Goal: Transaction & Acquisition: Purchase product/service

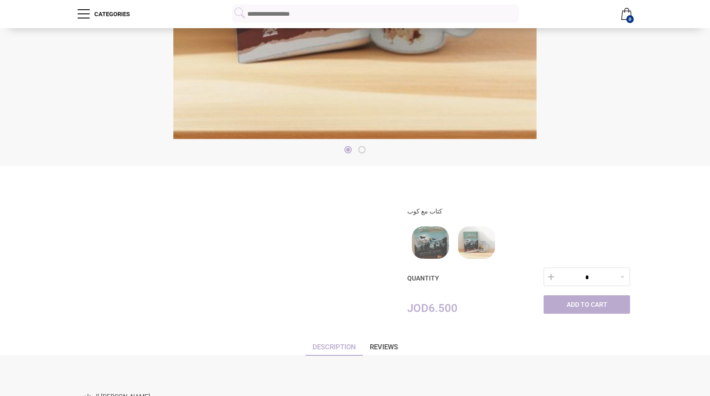
scroll to position [300, 0]
click at [488, 248] on div at bounding box center [476, 242] width 37 height 32
click at [489, 238] on div at bounding box center [476, 242] width 37 height 32
click at [428, 239] on div at bounding box center [430, 242] width 37 height 32
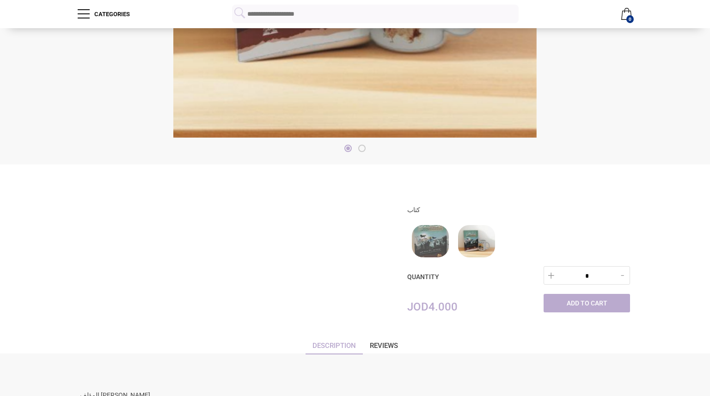
click at [478, 247] on div at bounding box center [476, 241] width 37 height 32
click at [440, 248] on div at bounding box center [430, 241] width 37 height 32
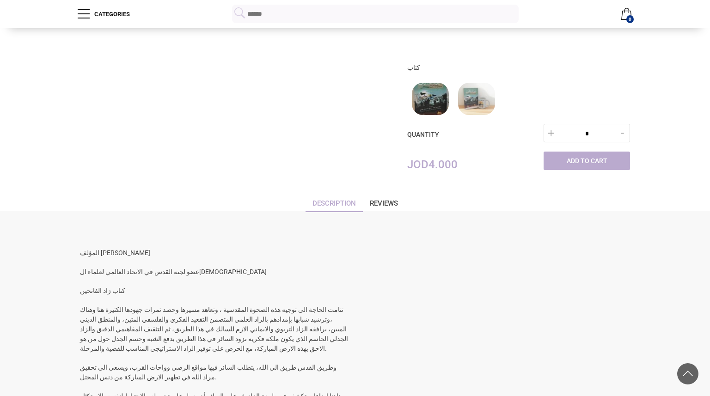
scroll to position [448, 0]
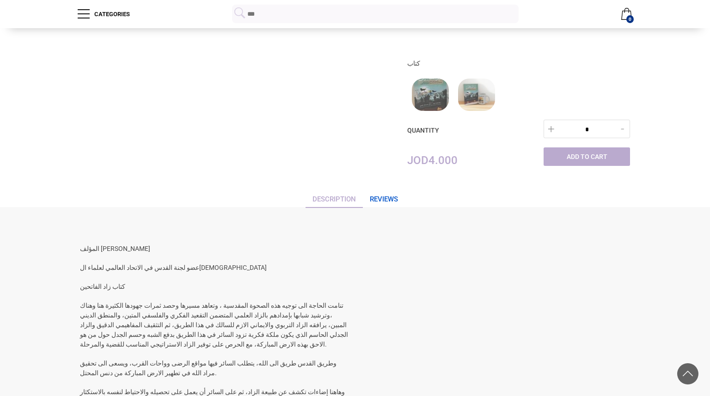
click at [389, 205] on link "Reviews" at bounding box center [384, 201] width 42 height 14
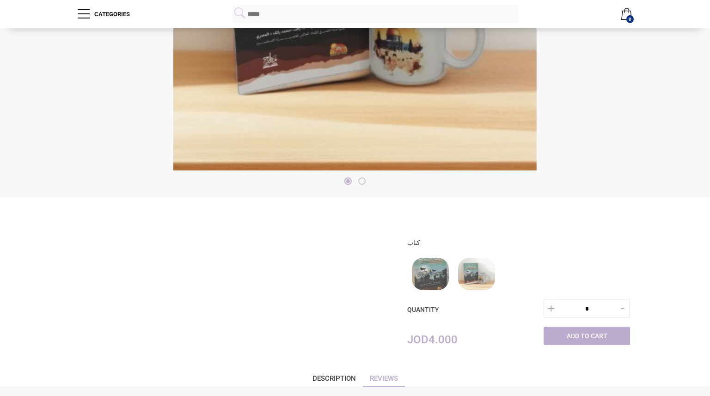
scroll to position [267, 0]
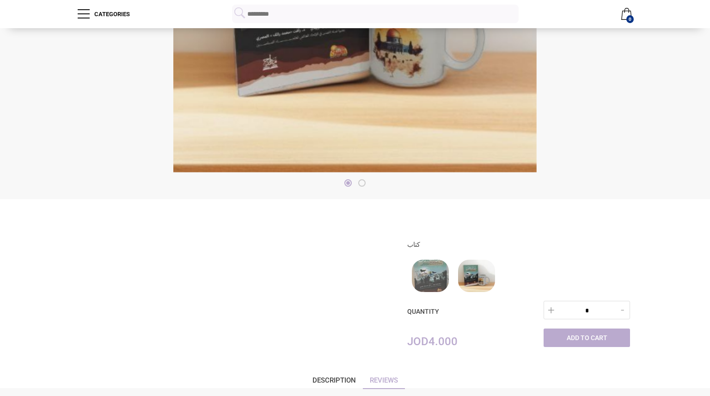
click at [481, 271] on div at bounding box center [476, 276] width 37 height 32
click at [79, 19] on span at bounding box center [84, 15] width 12 height 12
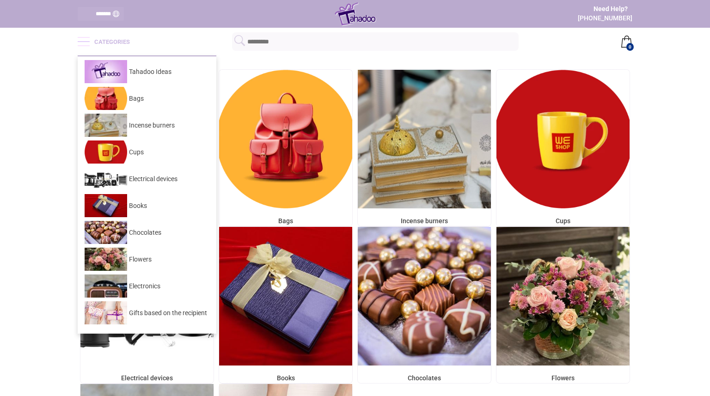
click at [52, 116] on main "Tahadoo Ideas Bags Incense burners Cups Electrical devices Books Chocolates Flo…" at bounding box center [355, 304] width 710 height 499
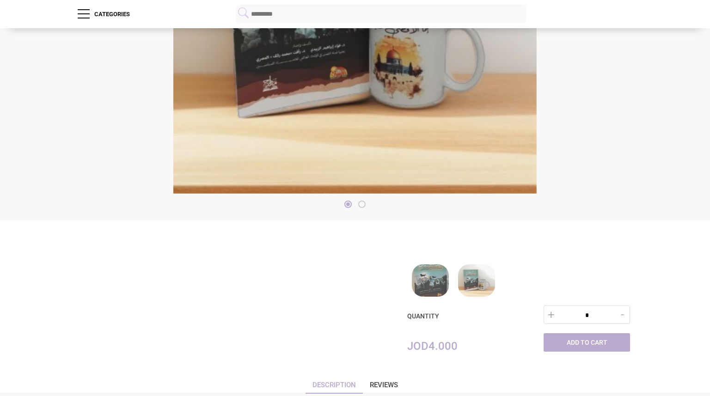
scroll to position [276, 0]
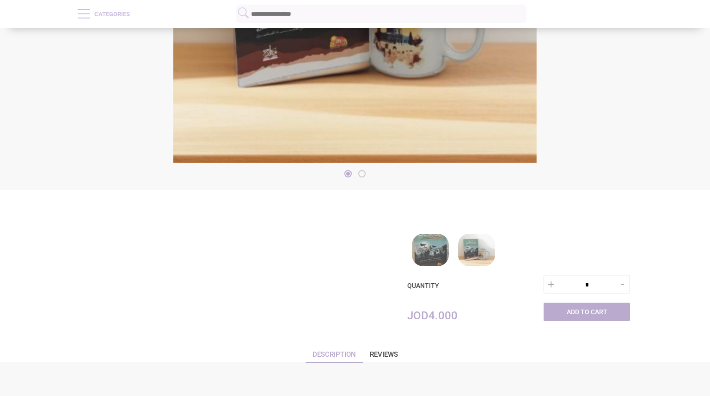
click at [87, 17] on span at bounding box center [84, 15] width 12 height 12
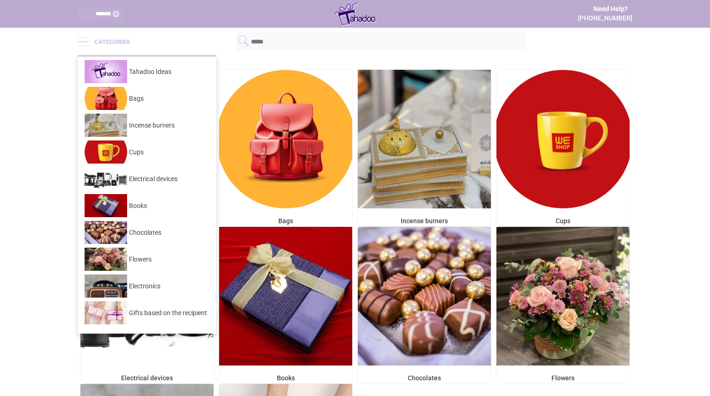
click at [80, 42] on span at bounding box center [84, 41] width 12 height 1
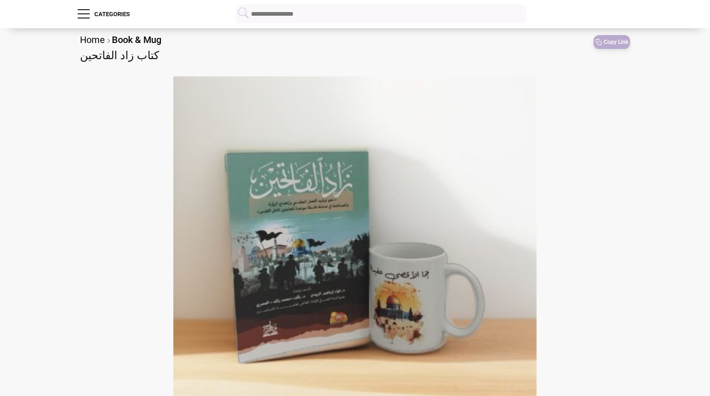
scroll to position [276, 0]
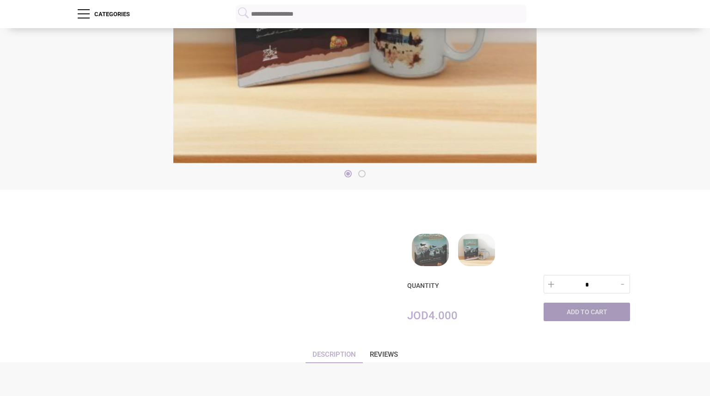
click at [607, 316] on link "Add to Cart" at bounding box center [586, 312] width 86 height 18
click at [630, 24] on link "1" at bounding box center [627, 14] width 12 height 28
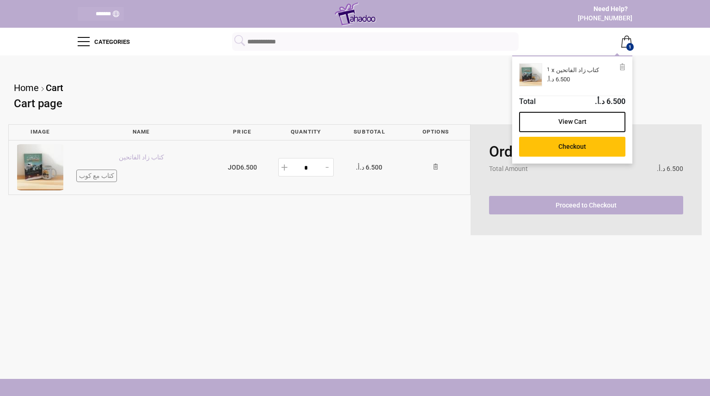
click at [445, 302] on main "Home Cart Cart page Image Name Price Quantity Subtotal Options كتاب زاد الفاتحي…" at bounding box center [355, 216] width 710 height 323
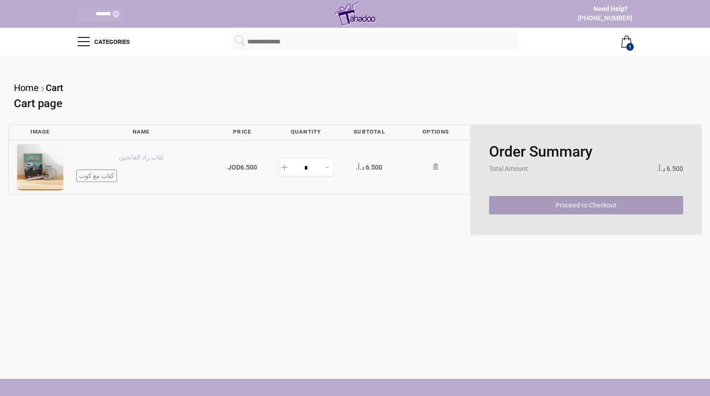
click at [649, 211] on link "Proceed to Checkout" at bounding box center [586, 205] width 194 height 18
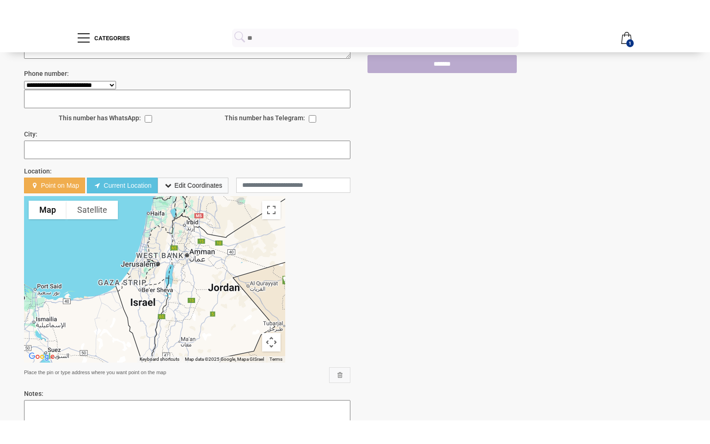
scroll to position [201, 0]
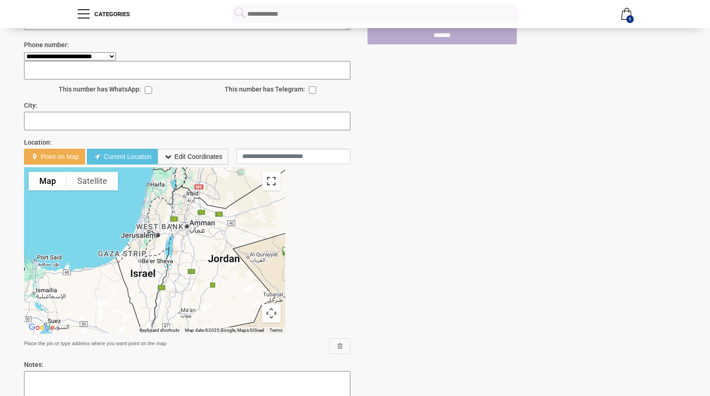
click at [273, 184] on button "Toggle fullscreen view" at bounding box center [271, 181] width 18 height 18
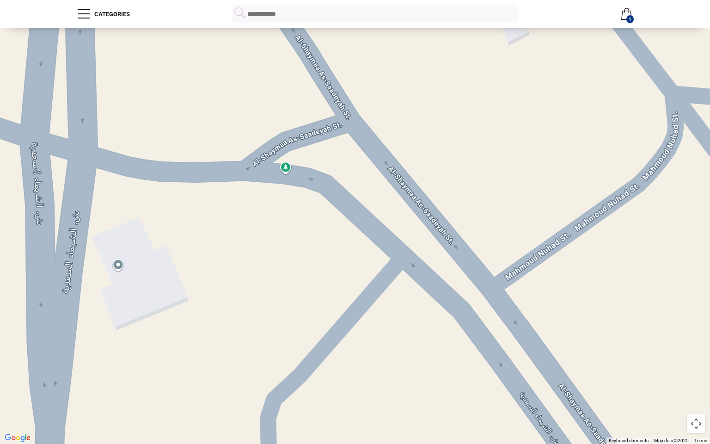
click at [63, 19] on button "Satellite" at bounding box center [68, 14] width 51 height 18
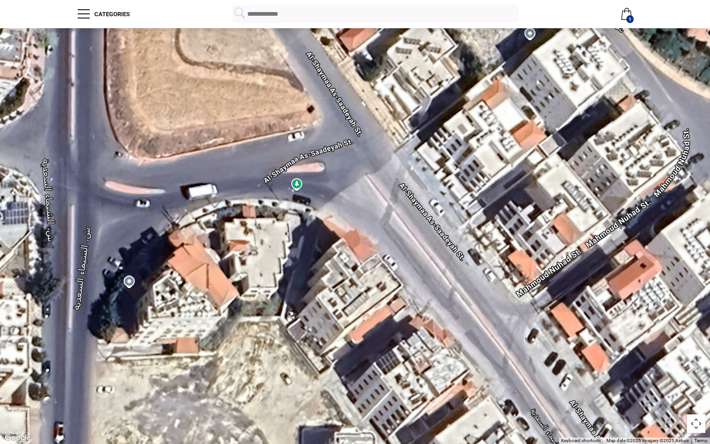
click at [700, 396] on button "Map camera controls" at bounding box center [696, 423] width 18 height 18
click at [701, 396] on button "Map camera controls" at bounding box center [696, 423] width 18 height 18
click at [696, 18] on button "Toggle fullscreen view" at bounding box center [696, 14] width 18 height 18
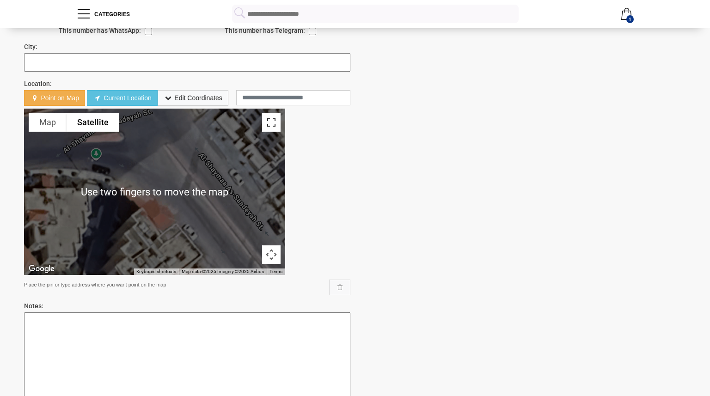
scroll to position [259, 0]
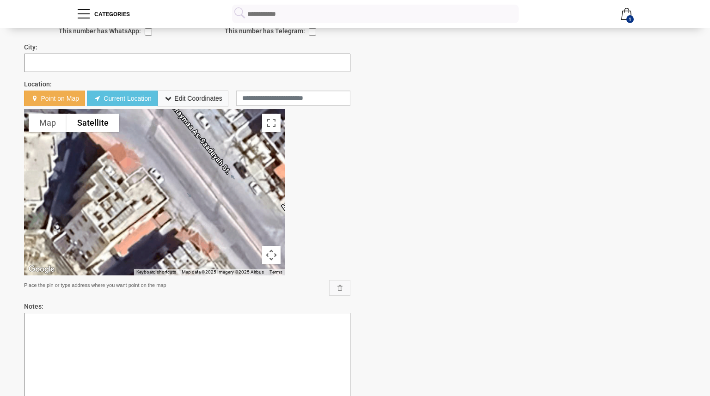
click at [159, 190] on div at bounding box center [154, 192] width 261 height 166
click at [183, 186] on div at bounding box center [154, 192] width 261 height 166
click at [48, 97] on span "Point on Map" at bounding box center [60, 98] width 38 height 7
click at [176, 194] on div at bounding box center [154, 192] width 261 height 166
type input "**********"
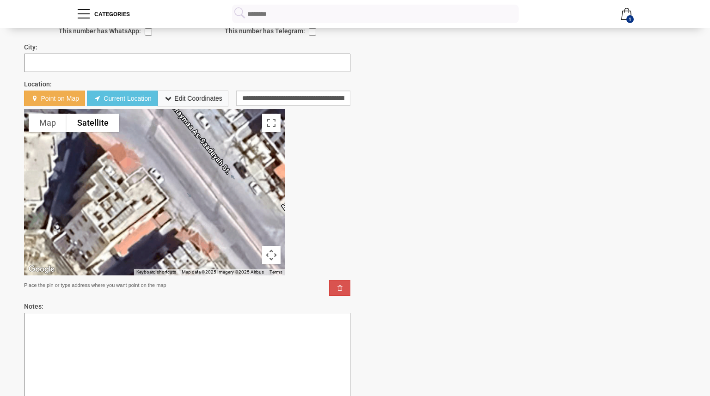
click at [168, 198] on div "To activate drag with keyboard, press Alt + Enter. Once in keyboard drag state,…" at bounding box center [154, 192] width 261 height 166
click at [157, 193] on div "To activate drag with keyboard, press Alt + Enter. Once in keyboard drag state,…" at bounding box center [154, 192] width 261 height 166
click at [50, 111] on div "To activate drag with keyboard, press Alt + Enter. Once in keyboard drag state,…" at bounding box center [154, 192] width 261 height 166
click at [45, 101] on span "Point on Map" at bounding box center [60, 98] width 38 height 7
click at [108, 102] on span "Current Location" at bounding box center [128, 98] width 48 height 7
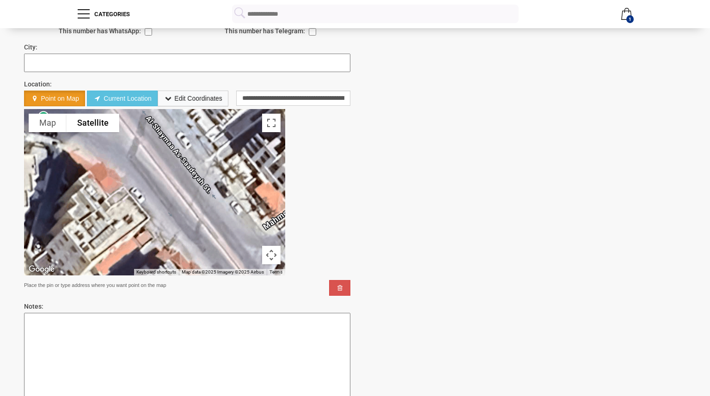
click at [158, 202] on div "To activate drag with keyboard, press Alt + Enter. Once in keyboard drag state,…" at bounding box center [154, 192] width 261 height 166
click at [150, 213] on div "To activate drag with keyboard, press Alt + Enter. Once in keyboard drag state,…" at bounding box center [154, 192] width 261 height 166
click at [149, 221] on div "To activate drag with keyboard, press Alt + Enter. Once in keyboard drag state,…" at bounding box center [154, 192] width 261 height 166
click at [136, 226] on div "To activate drag with keyboard, press Alt + Enter. Once in keyboard drag state,…" at bounding box center [154, 192] width 261 height 166
click at [147, 231] on div "To activate drag with keyboard, press Alt + Enter. Once in keyboard drag state,…" at bounding box center [154, 192] width 261 height 166
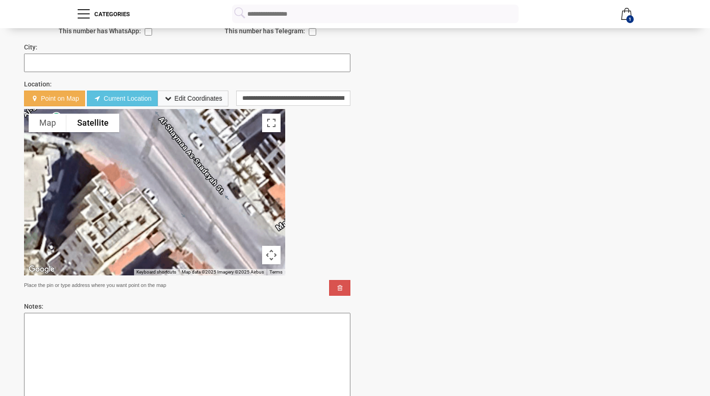
click at [154, 221] on div "To activate drag with keyboard, press Alt + Enter. Once in keyboard drag state,…" at bounding box center [154, 192] width 261 height 166
click at [99, 250] on div "To activate drag with keyboard, press Alt + Enter. Once in keyboard drag state,…" at bounding box center [154, 192] width 261 height 166
click at [67, 195] on div "To activate drag with keyboard, press Alt + Enter. Once in keyboard drag state,…" at bounding box center [154, 192] width 261 height 166
click at [113, 156] on div "To activate drag with keyboard, press Alt + Enter. Once in keyboard drag state,…" at bounding box center [154, 192] width 261 height 166
click at [44, 100] on span "Point on Map" at bounding box center [60, 98] width 38 height 7
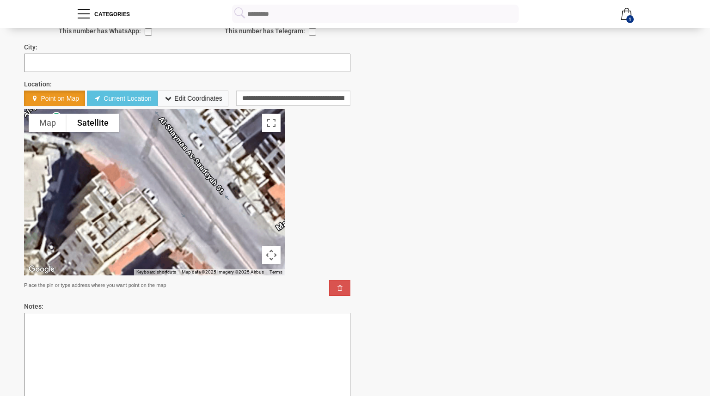
click at [156, 217] on div "To activate drag with keyboard, press Alt + Enter. Once in keyboard drag state,…" at bounding box center [154, 192] width 261 height 166
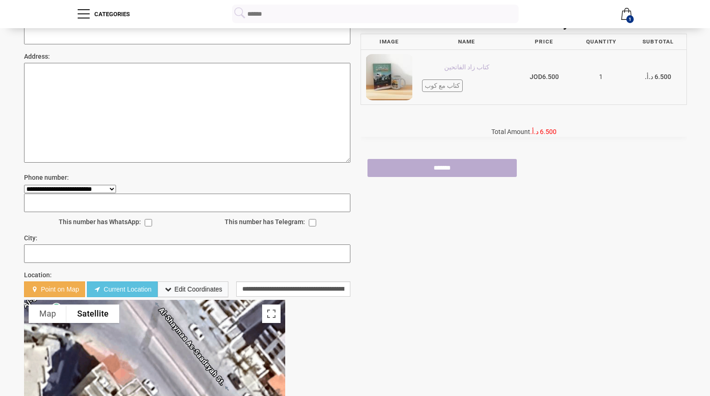
scroll to position [0, 0]
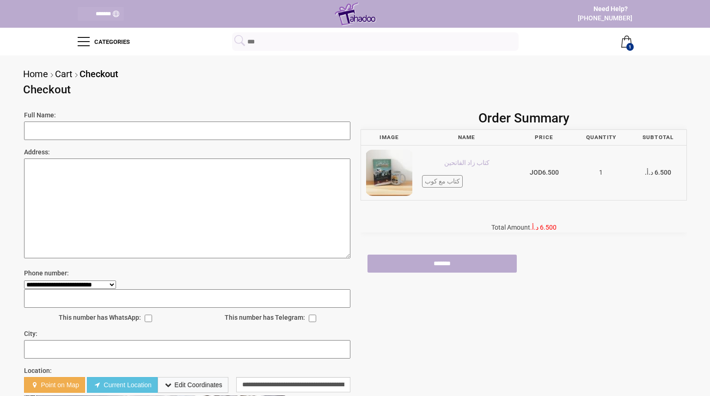
click at [116, 284] on select "**********" at bounding box center [70, 284] width 92 height 8
select select "**"
click at [24, 280] on select "**********" at bounding box center [70, 284] width 92 height 8
click at [75, 301] on input "tel" at bounding box center [187, 298] width 326 height 18
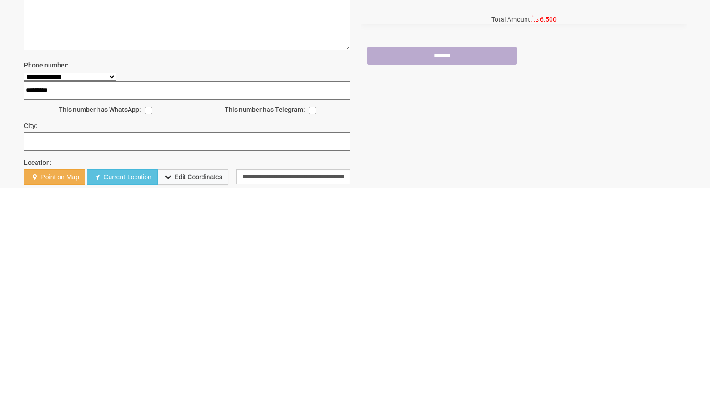
type input "*********"
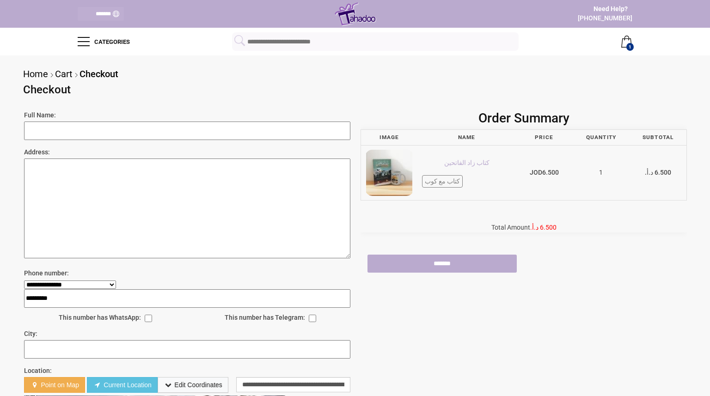
click at [228, 128] on input "Full Name:" at bounding box center [187, 131] width 326 height 18
type input "**********"
click at [229, 167] on textarea "Address:" at bounding box center [187, 208] width 326 height 100
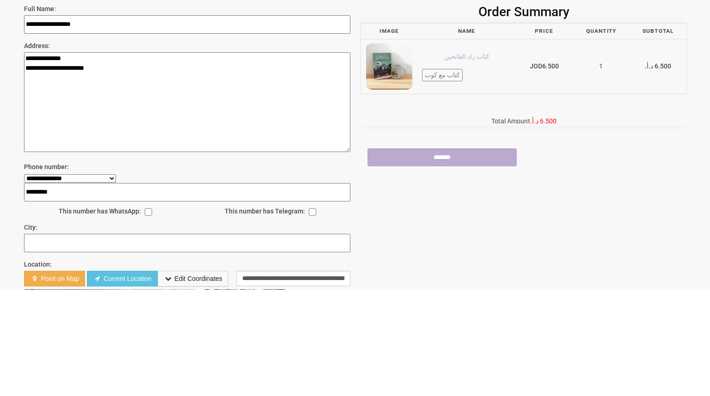
click at [25, 174] on textarea "**********" at bounding box center [187, 208] width 326 height 100
click at [237, 174] on textarea "**********" at bounding box center [187, 208] width 326 height 100
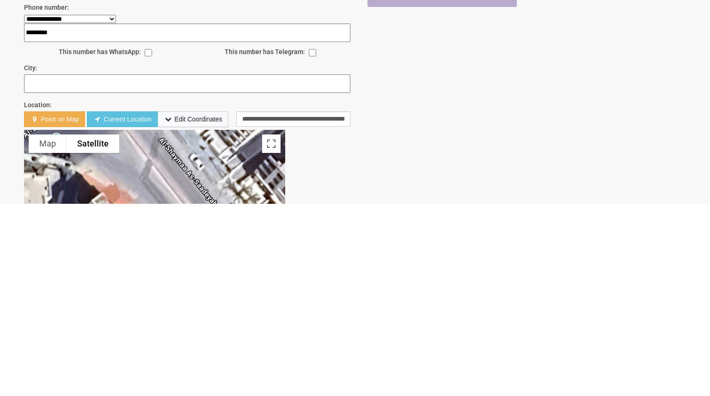
scroll to position [50, 0]
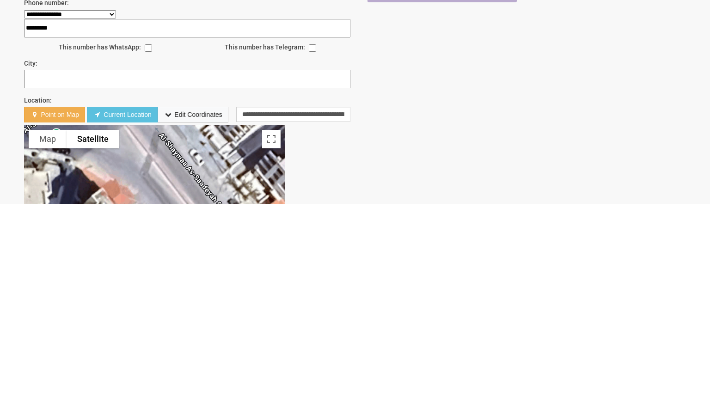
type textarea "**********"
click at [313, 271] on input "City:" at bounding box center [187, 271] width 326 height 18
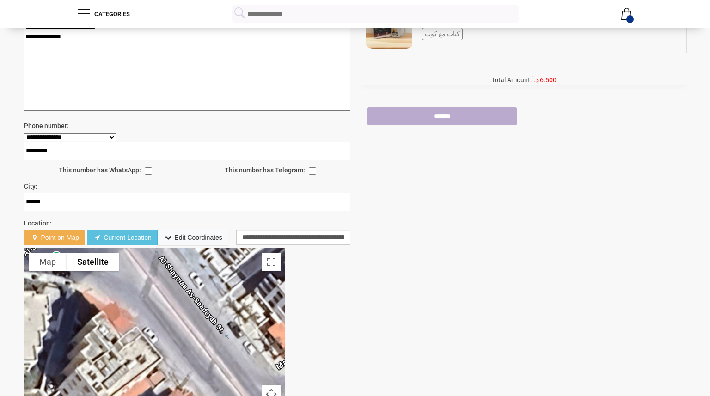
scroll to position [119, 0]
type input "*****"
click at [491, 115] on input "*******" at bounding box center [441, 117] width 149 height 18
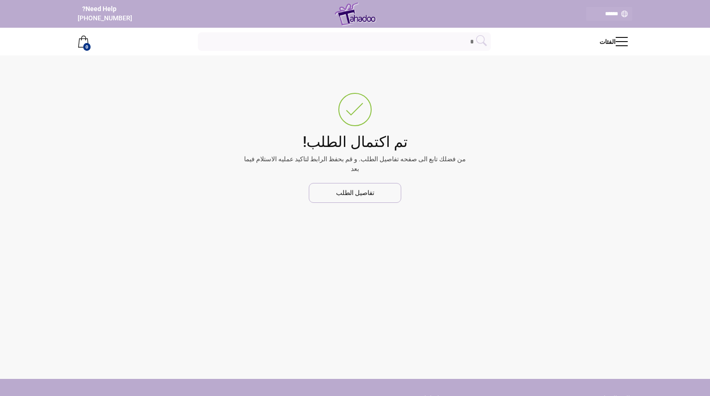
click at [382, 189] on link "تفاصيل الطلب" at bounding box center [355, 193] width 92 height 20
